Goal: Task Accomplishment & Management: Manage account settings

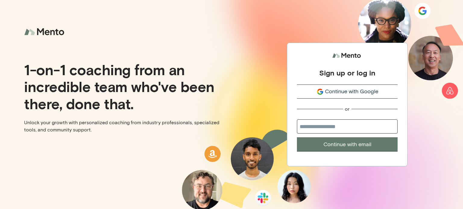
click at [349, 125] on input "email" at bounding box center [347, 127] width 101 height 14
type input "**********"
click at [364, 146] on button "Continue with email" at bounding box center [347, 145] width 101 height 14
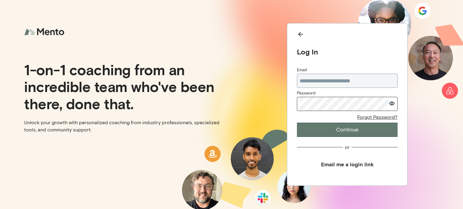
click at [393, 102] on icon "button" at bounding box center [392, 104] width 6 height 4
click at [354, 133] on button "Continue" at bounding box center [347, 130] width 101 height 14
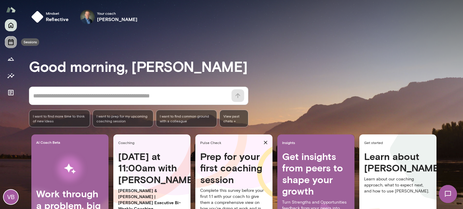
click at [11, 42] on icon "Sessions" at bounding box center [10, 42] width 7 height 7
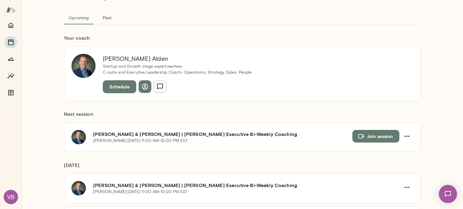
scroll to position [30, 0]
click at [118, 87] on button "Schedule" at bounding box center [119, 86] width 33 height 13
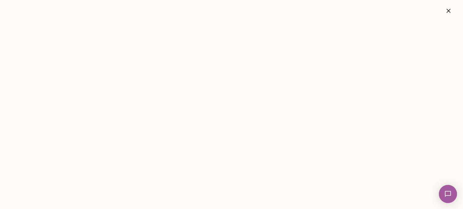
click at [451, 10] on icon "button" at bounding box center [448, 10] width 7 height 7
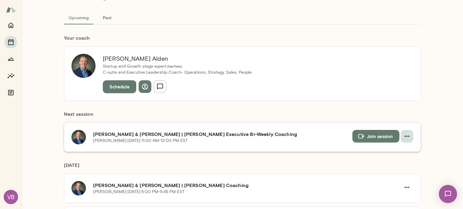
click at [406, 136] on icon "button" at bounding box center [407, 136] width 5 height 1
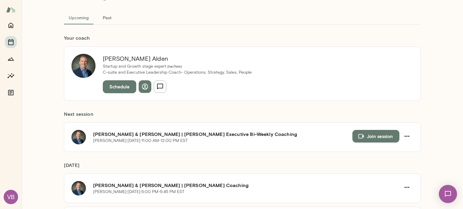
click at [28, 37] on span "Cancel" at bounding box center [20, 34] width 16 height 6
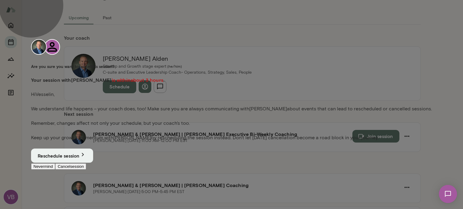
click at [86, 170] on button "Cancel session" at bounding box center [70, 167] width 31 height 6
